Goal: Contribute content: Add original content to the website for others to see

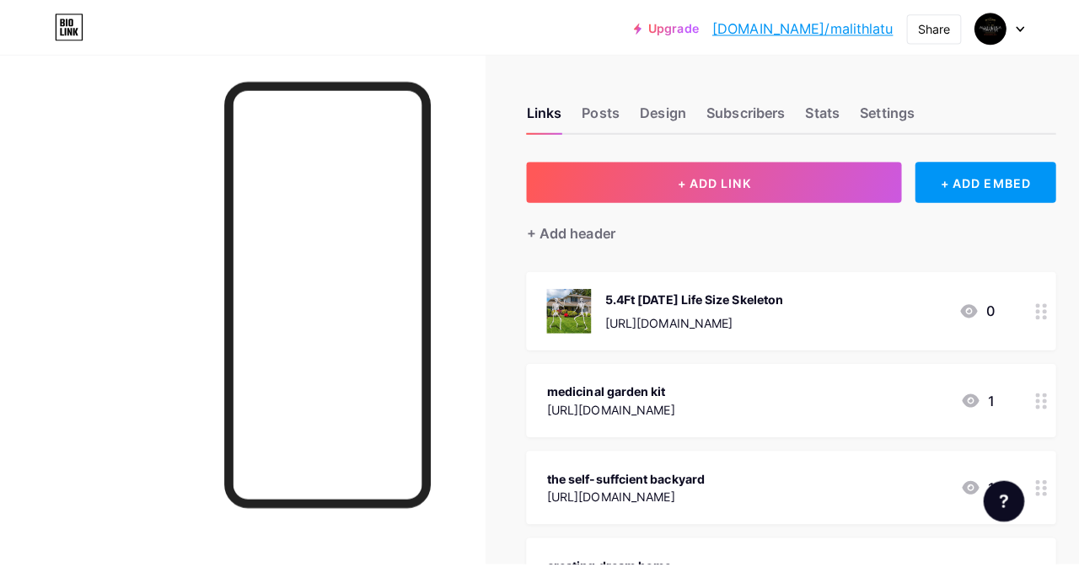
scroll to position [169, 0]
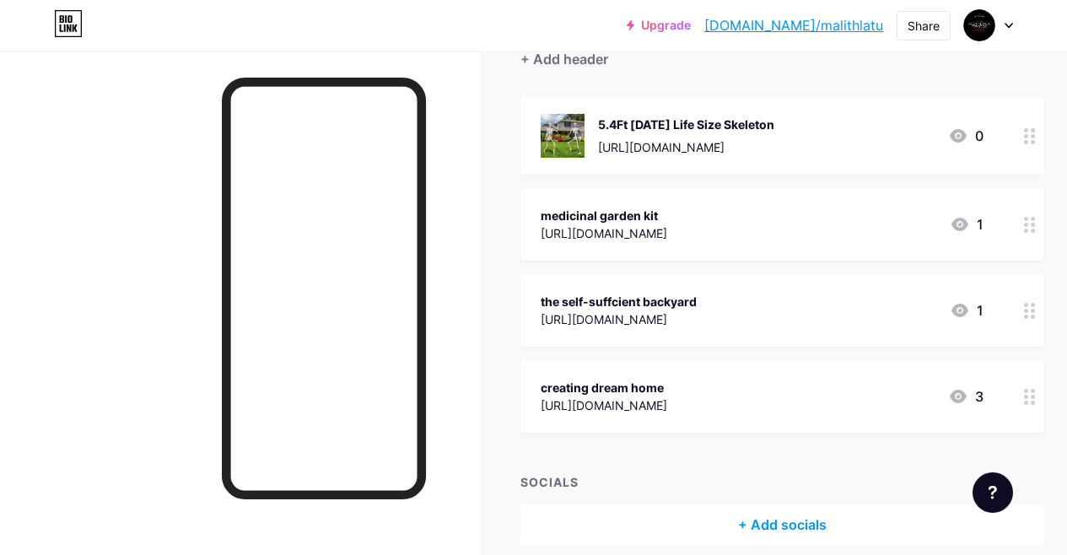
click at [599, 385] on div "creating dream home" at bounding box center [603, 388] width 126 height 18
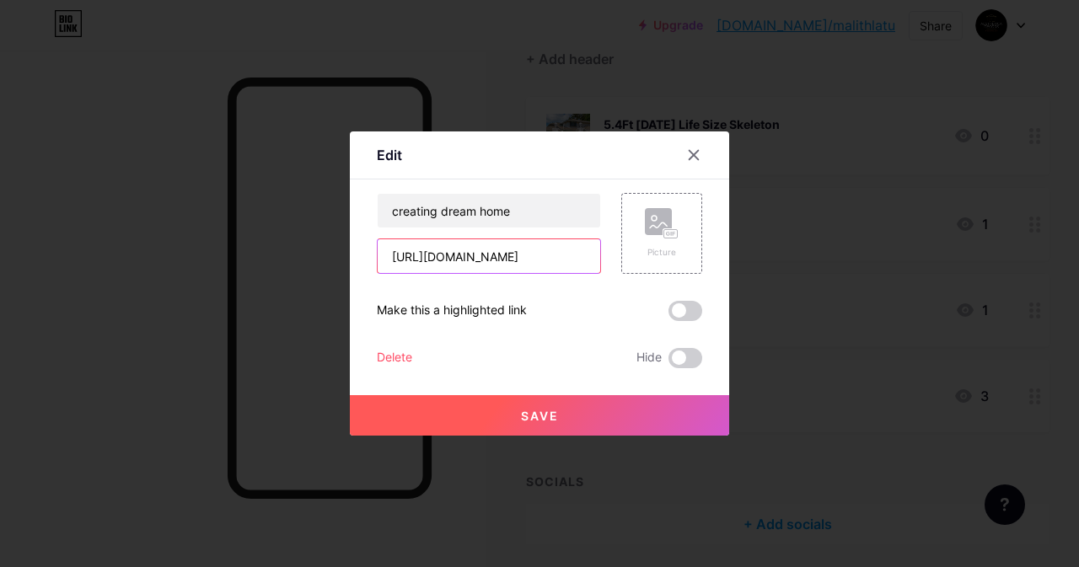
click at [558, 256] on input "[URL][DOMAIN_NAME]" at bounding box center [489, 256] width 223 height 34
click at [680, 304] on span at bounding box center [686, 311] width 34 height 20
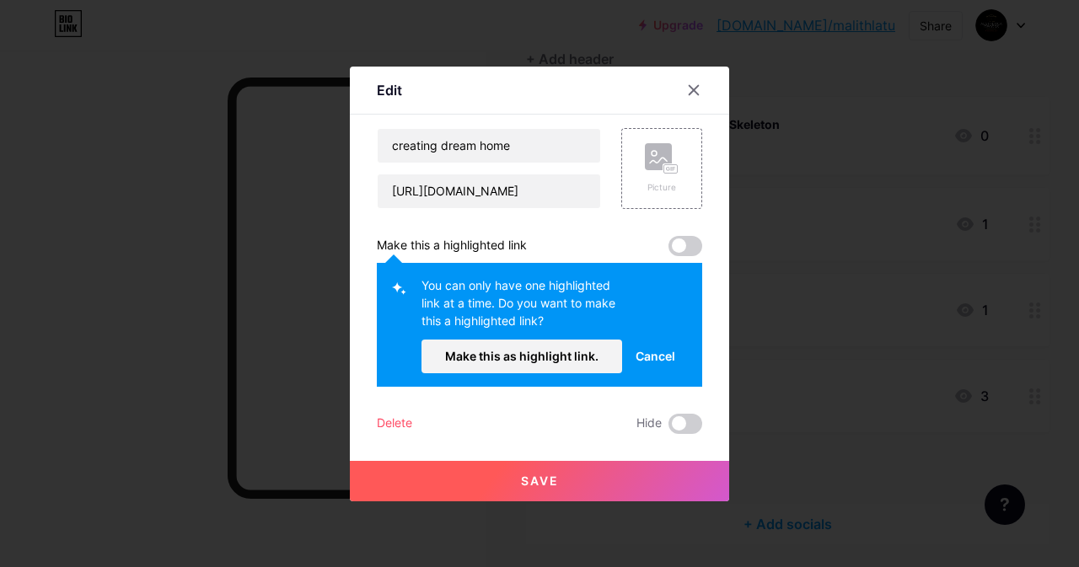
click at [682, 237] on span at bounding box center [686, 246] width 34 height 20
click at [546, 359] on span "Make this as highlight link." at bounding box center [521, 356] width 153 height 14
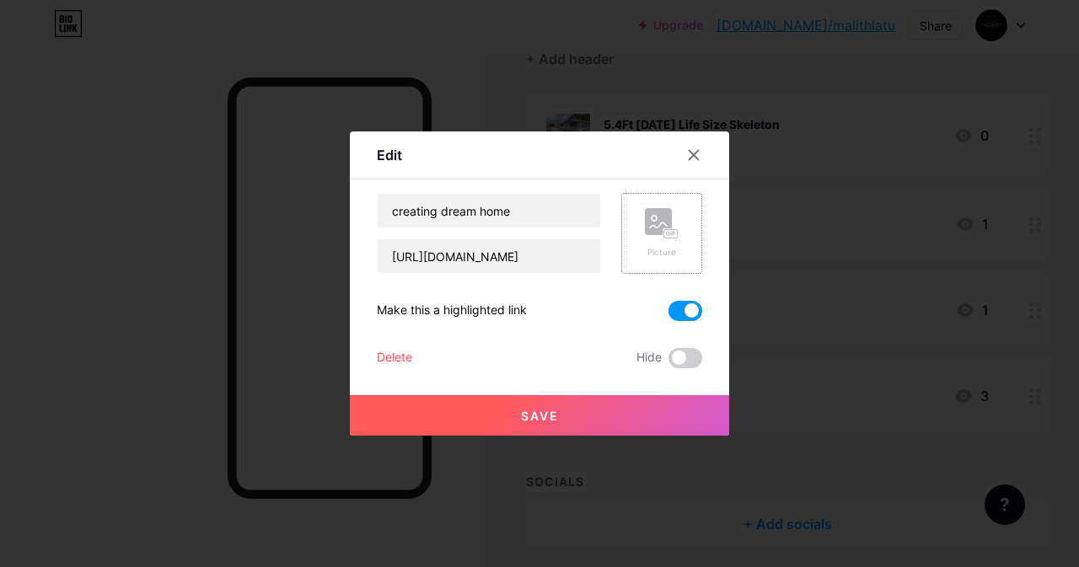
click at [657, 256] on div "Picture" at bounding box center [662, 252] width 34 height 13
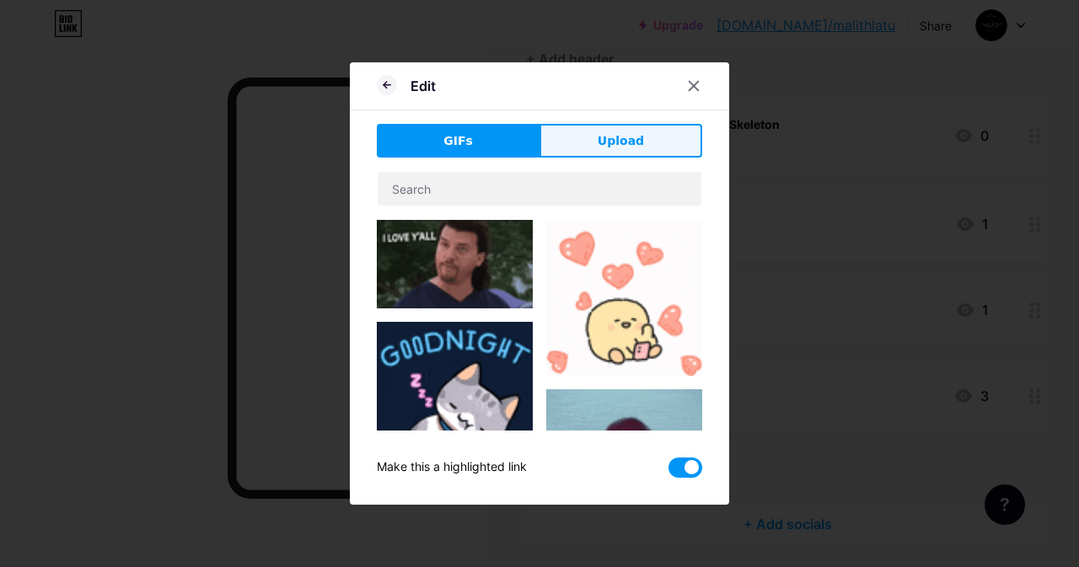
click at [555, 138] on button "Upload" at bounding box center [621, 141] width 163 height 34
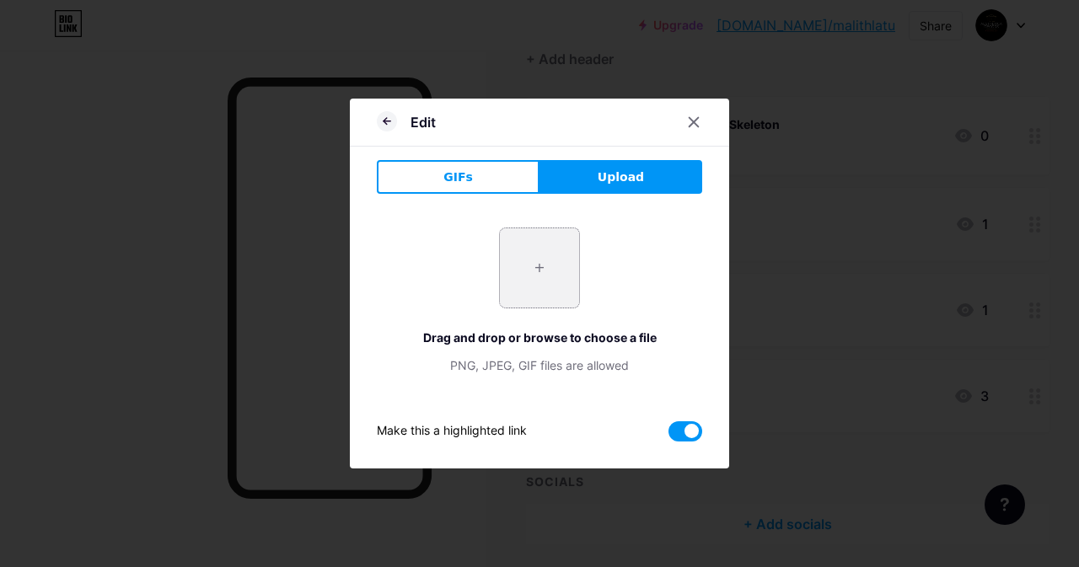
click at [525, 268] on input "file" at bounding box center [539, 267] width 79 height 79
type input "C:\fakepath\creatingdreamhome-pr.jpg.webp"
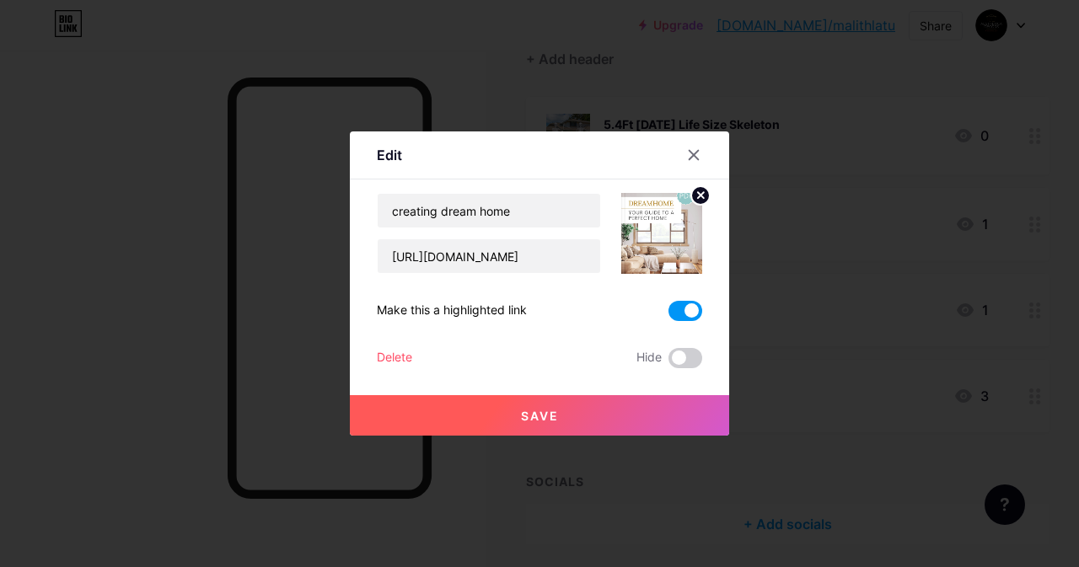
click at [541, 416] on span "Save" at bounding box center [540, 416] width 38 height 14
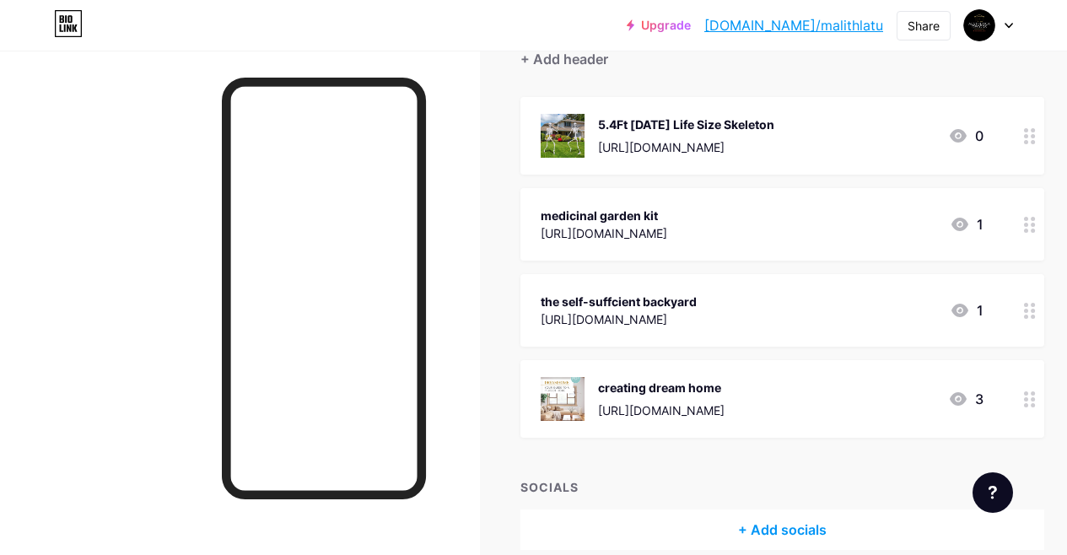
click at [724, 406] on div "[URL][DOMAIN_NAME]" at bounding box center [661, 410] width 126 height 18
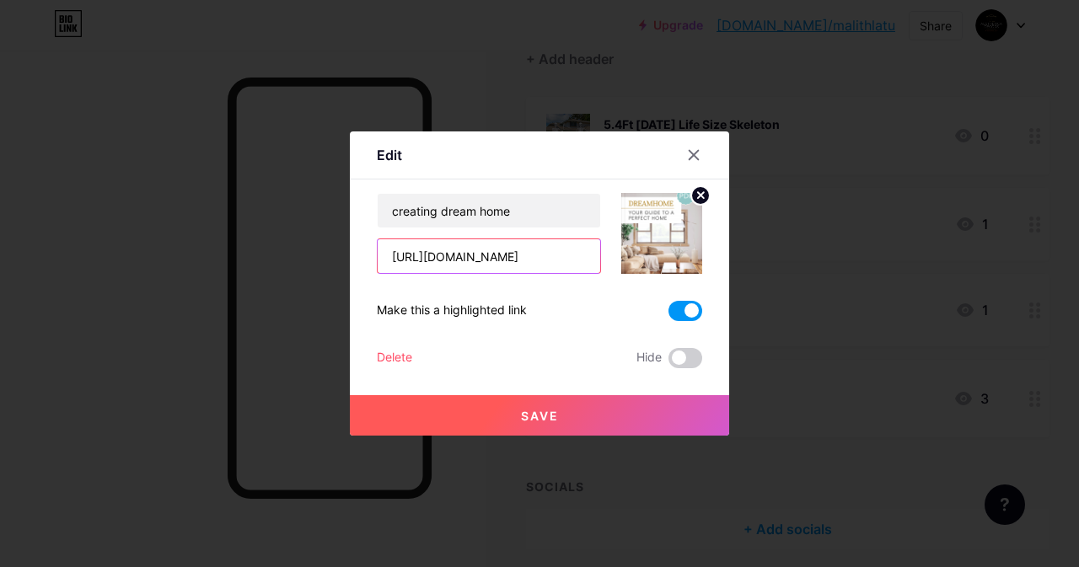
click at [577, 250] on input "[URL][DOMAIN_NAME]" at bounding box center [489, 256] width 223 height 34
